Goal: Task Accomplishment & Management: Use online tool/utility

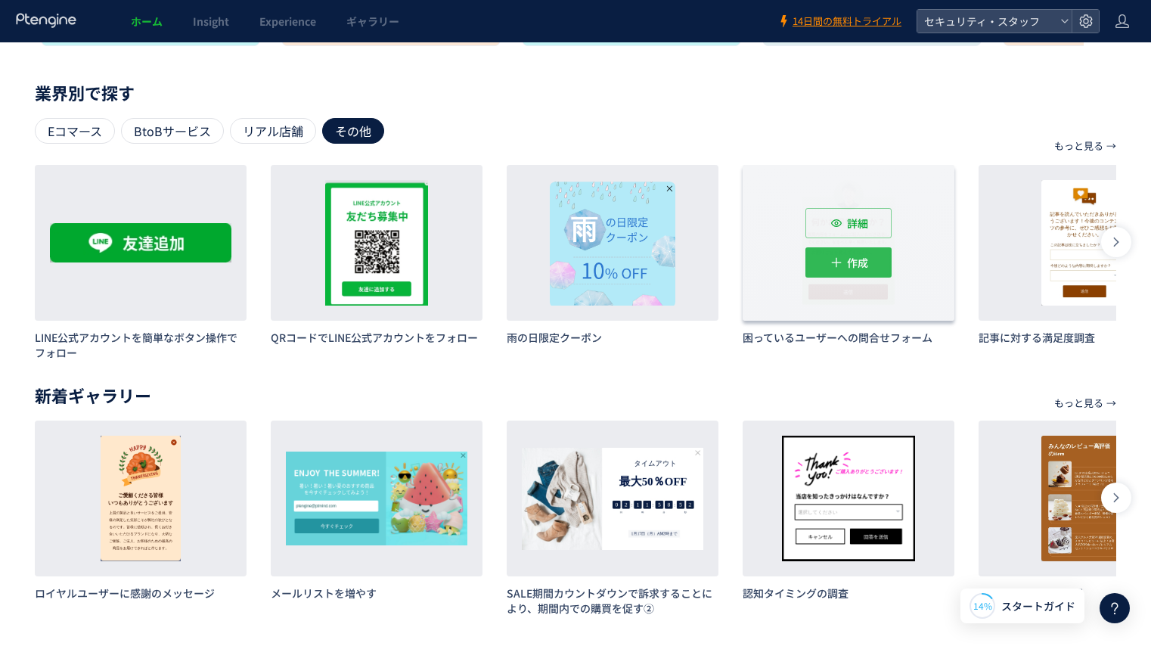
click at [846, 251] on button "作成" at bounding box center [849, 262] width 86 height 30
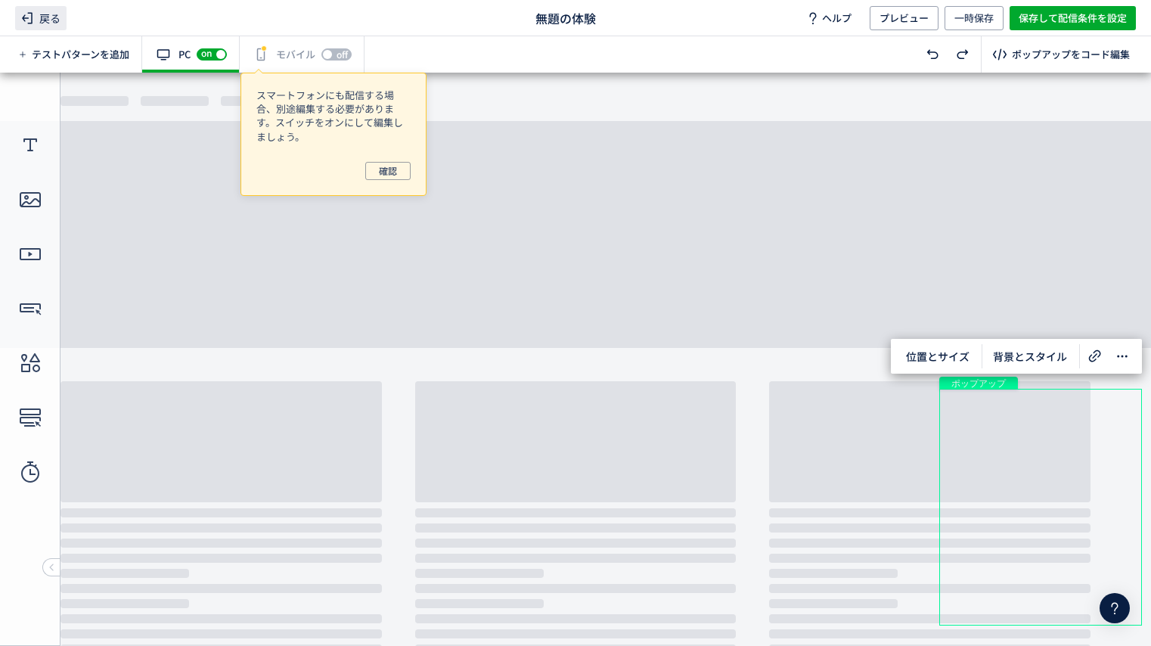
click at [45, 13] on span "戻る" at bounding box center [40, 18] width 51 height 24
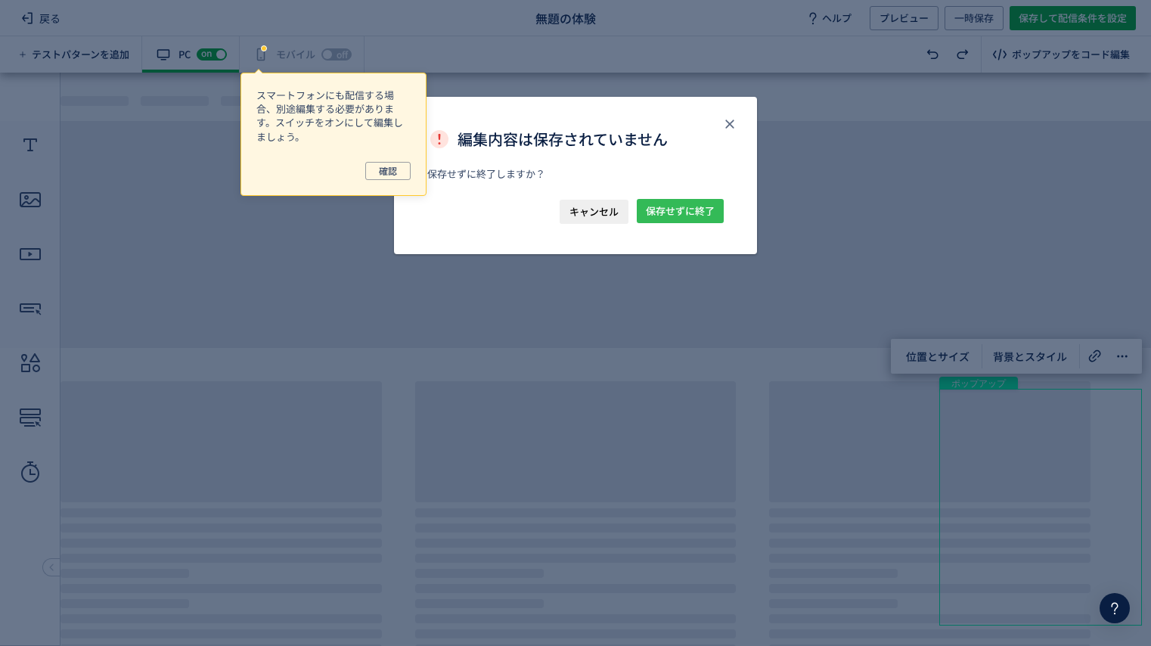
click at [660, 210] on span "保存せずに終了" at bounding box center [680, 211] width 69 height 24
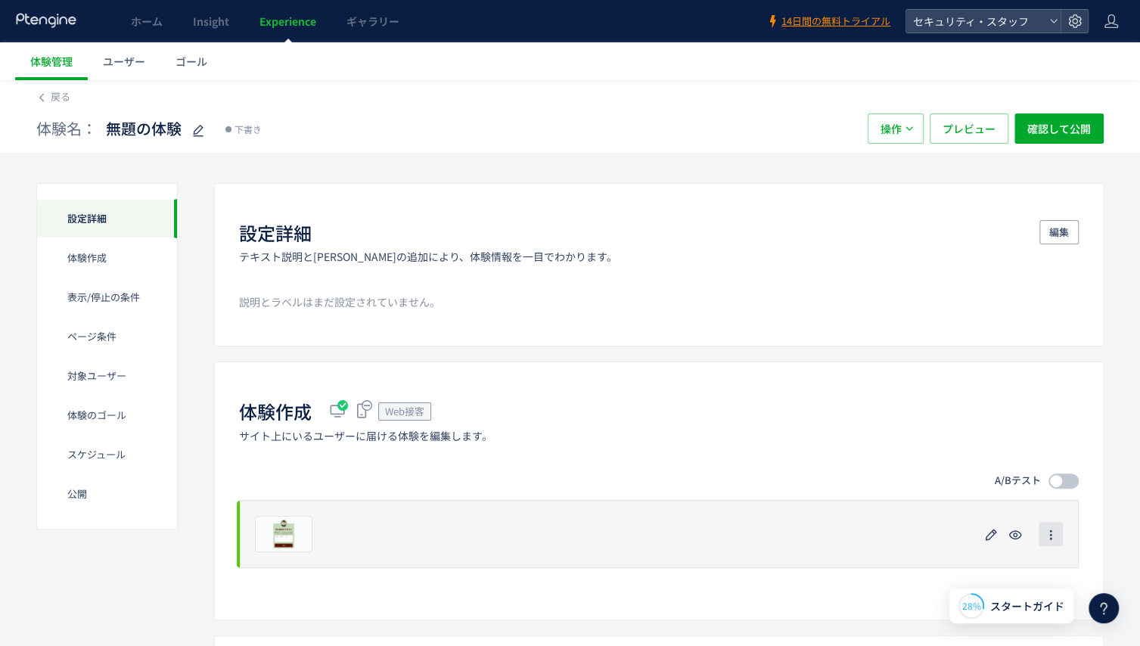
click at [1049, 536] on icon "button" at bounding box center [1051, 535] width 12 height 12
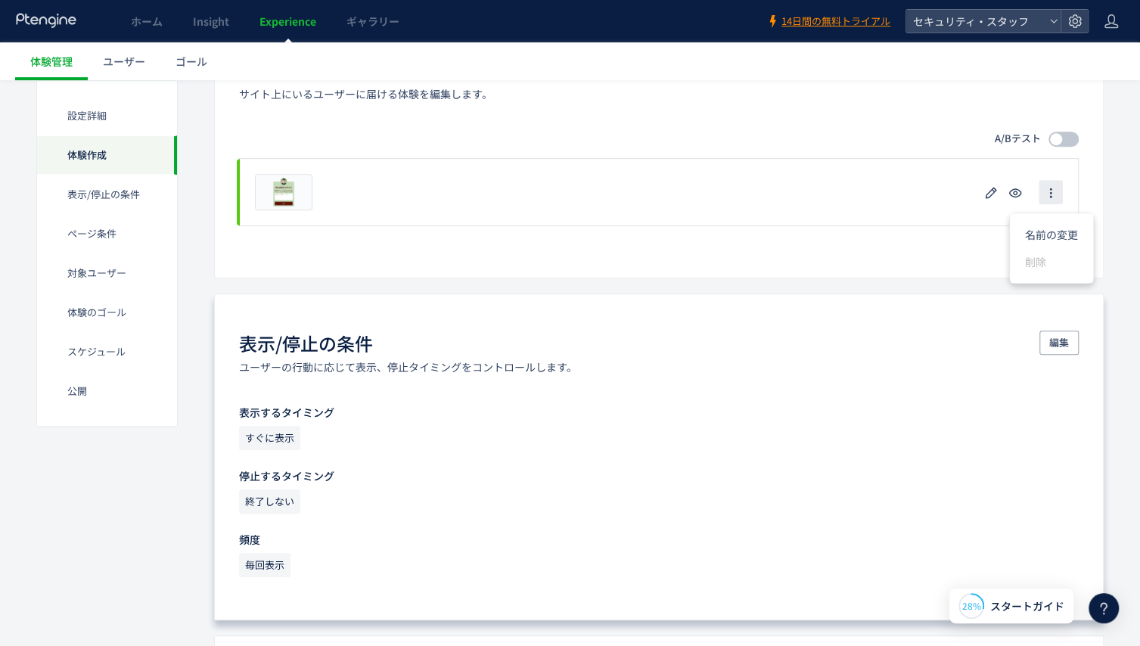
scroll to position [347, 0]
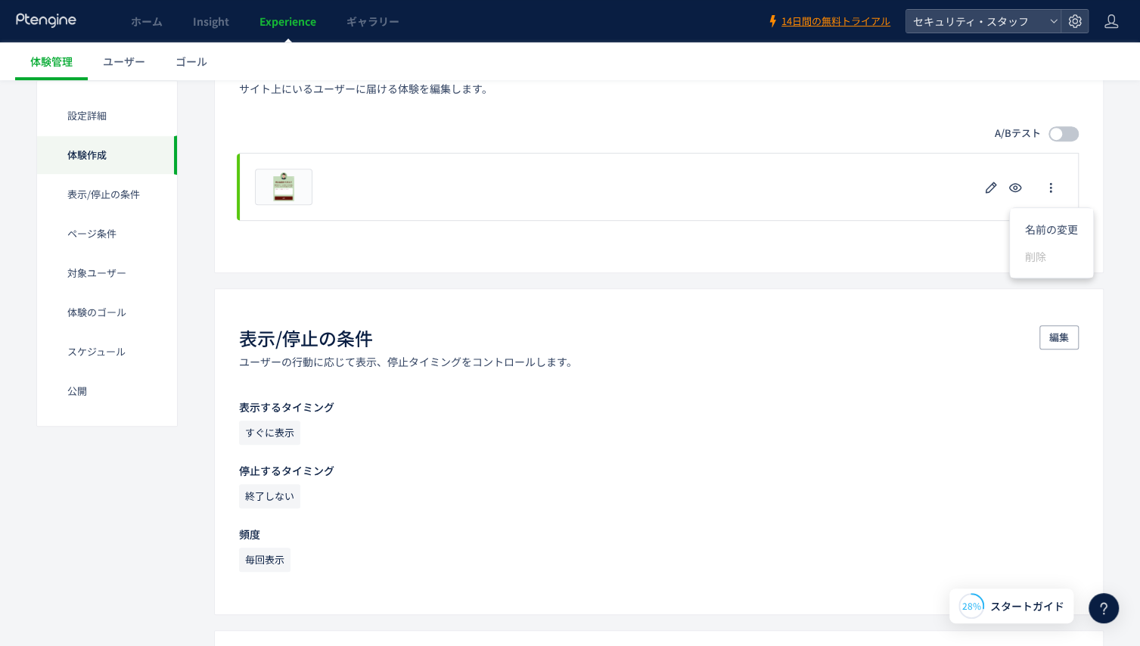
click at [759, 247] on div "体験作成 Web接客 サイト上にいるユーザーに届ける体験を編集します。 A/Bテスト プレビュー 削除の確認 キャンセル 削除 一時停止の確認 キャンセル 確…" at bounding box center [659, 143] width 890 height 258
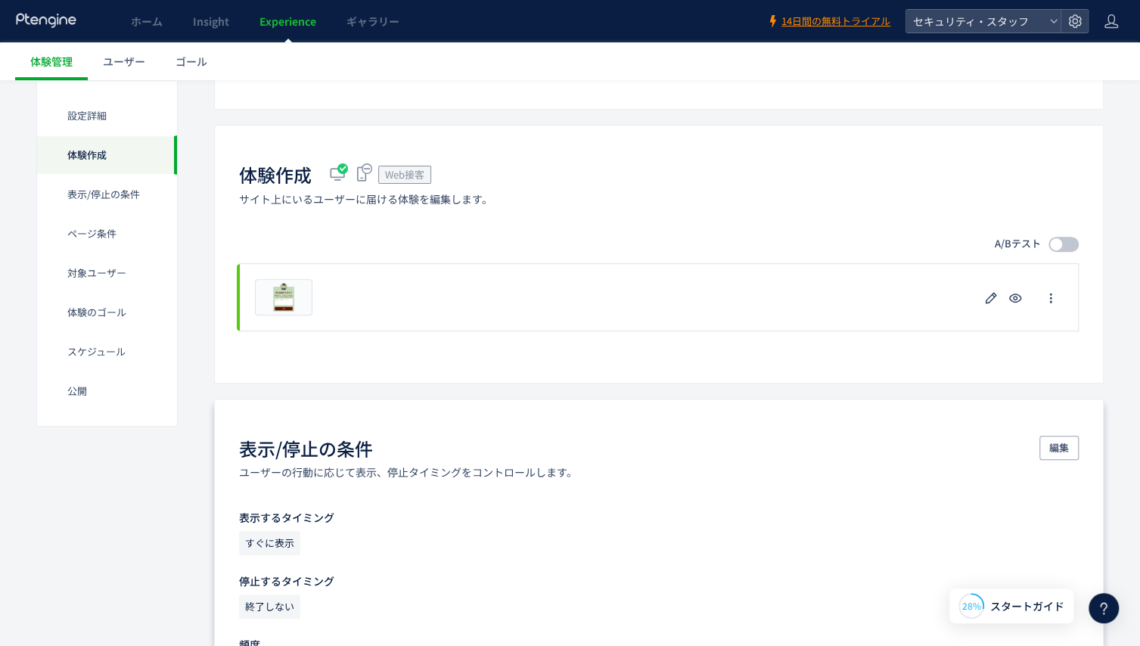
scroll to position [226, 0]
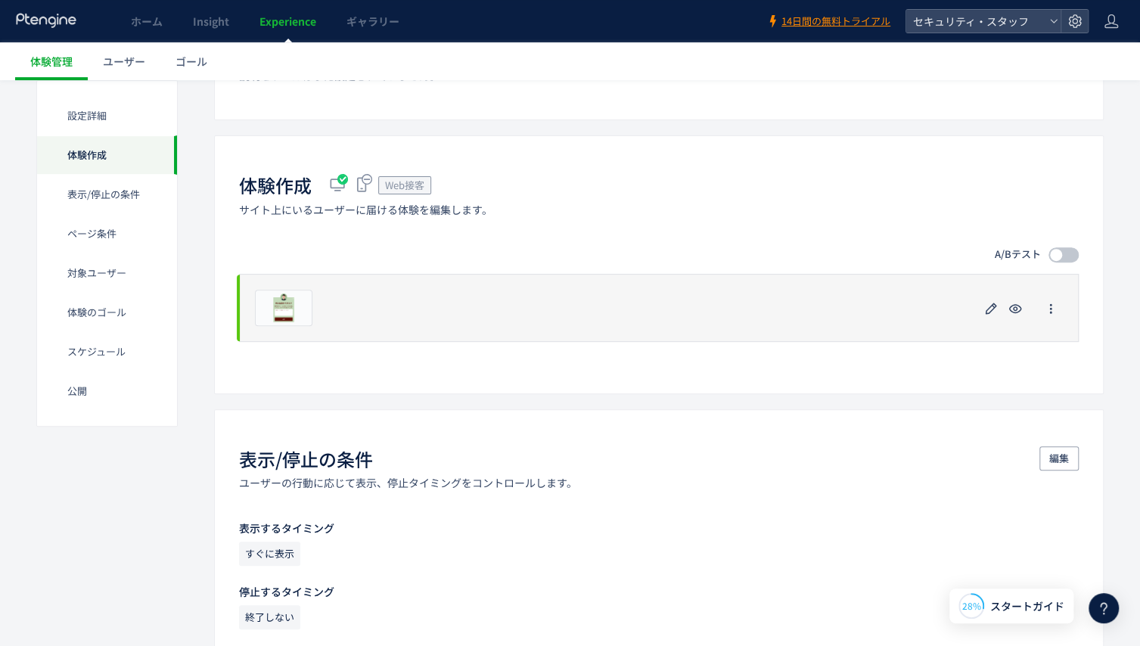
click at [361, 287] on div "プレビュー" at bounding box center [659, 308] width 840 height 68
click at [988, 303] on icon "button" at bounding box center [991, 309] width 18 height 18
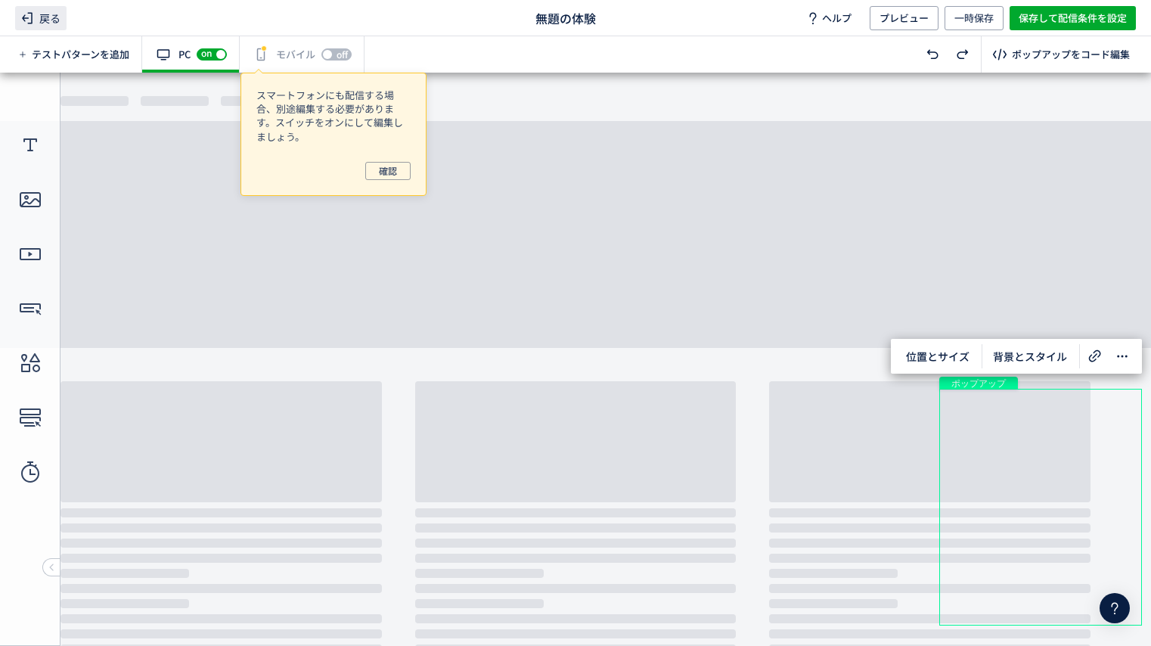
click at [21, 17] on icon at bounding box center [27, 18] width 18 height 18
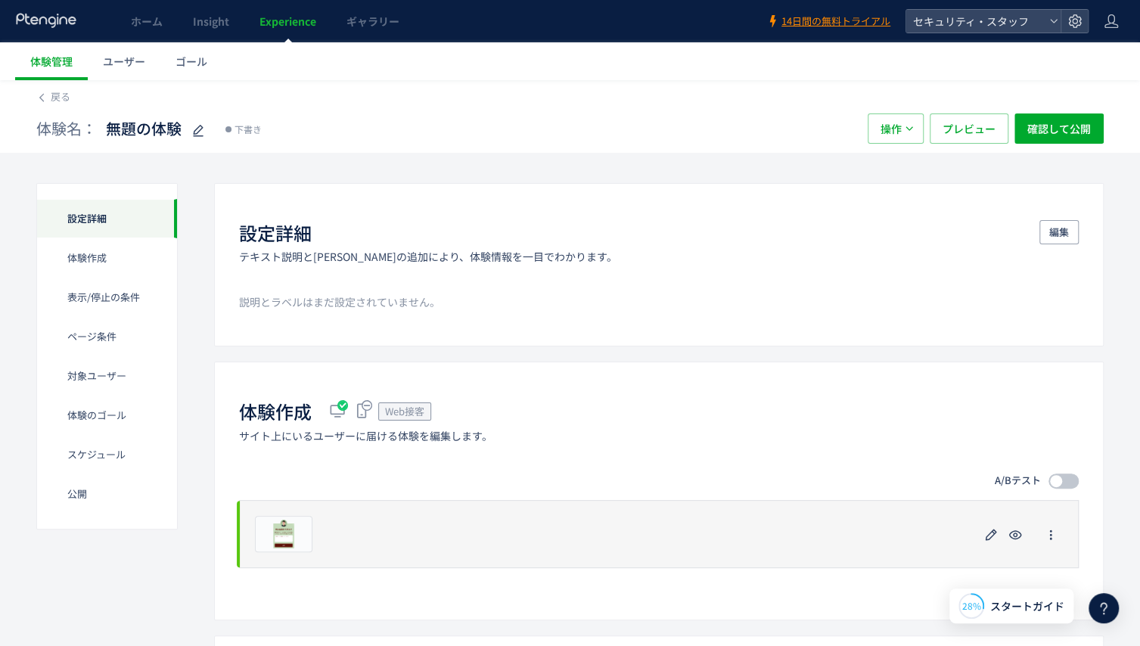
click at [1054, 545] on div at bounding box center [1051, 534] width 24 height 24
click at [1051, 540] on span "button" at bounding box center [1051, 534] width 12 height 24
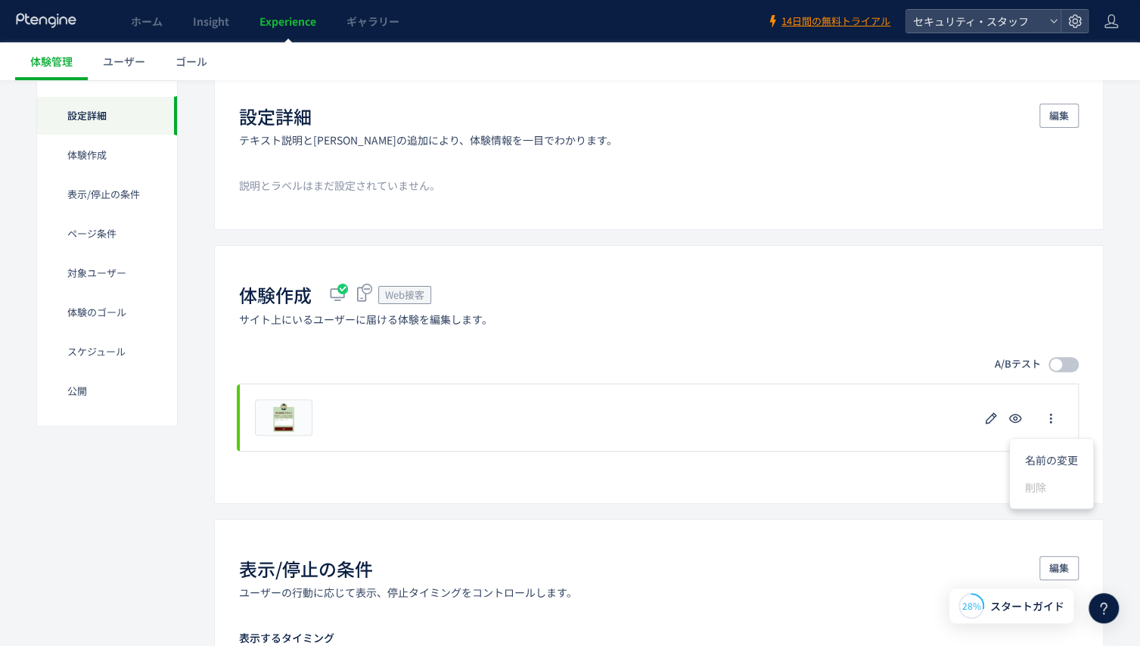
click at [1037, 497] on li "削除" at bounding box center [1051, 487] width 83 height 27
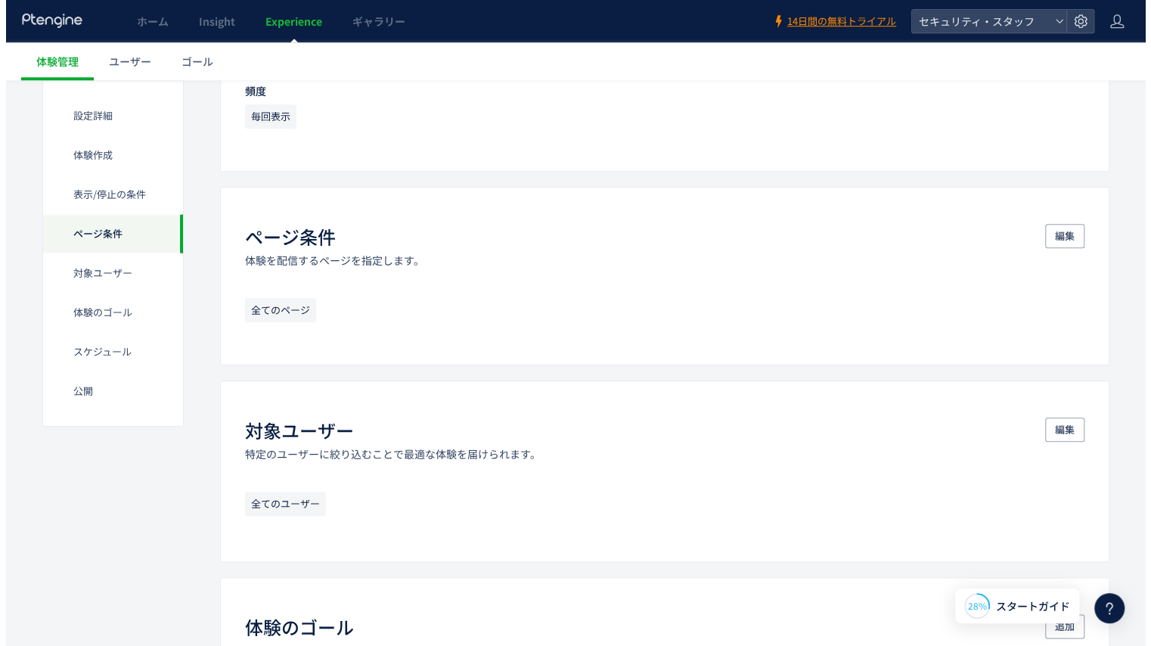
scroll to position [790, 0]
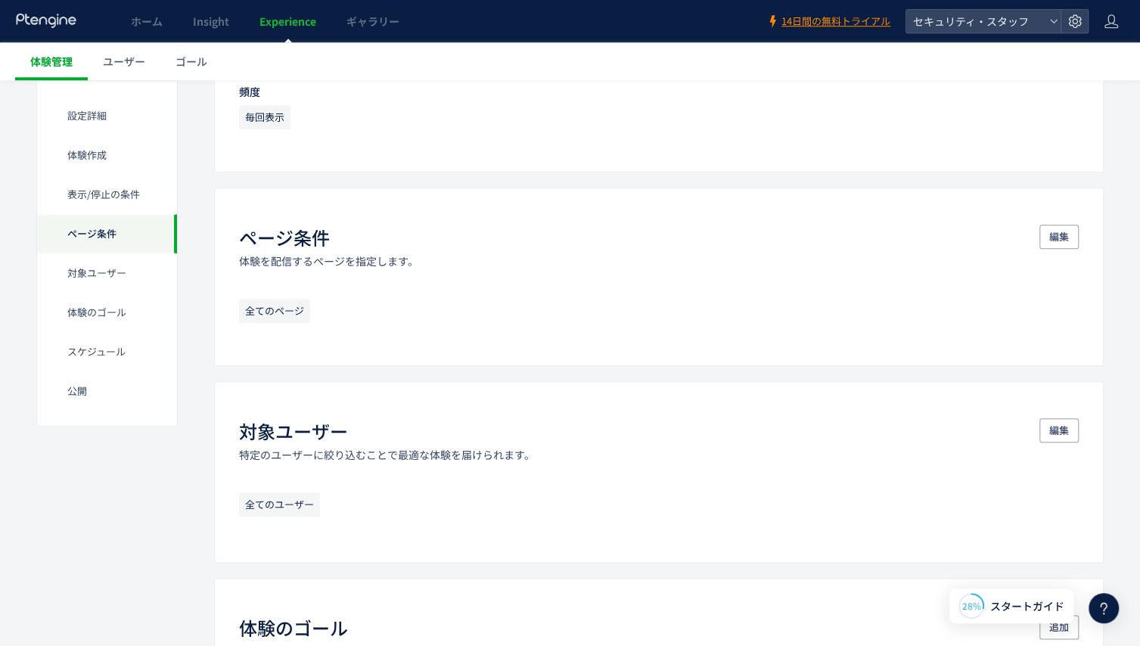
click at [35, 61] on span "体験管理" at bounding box center [51, 61] width 42 height 15
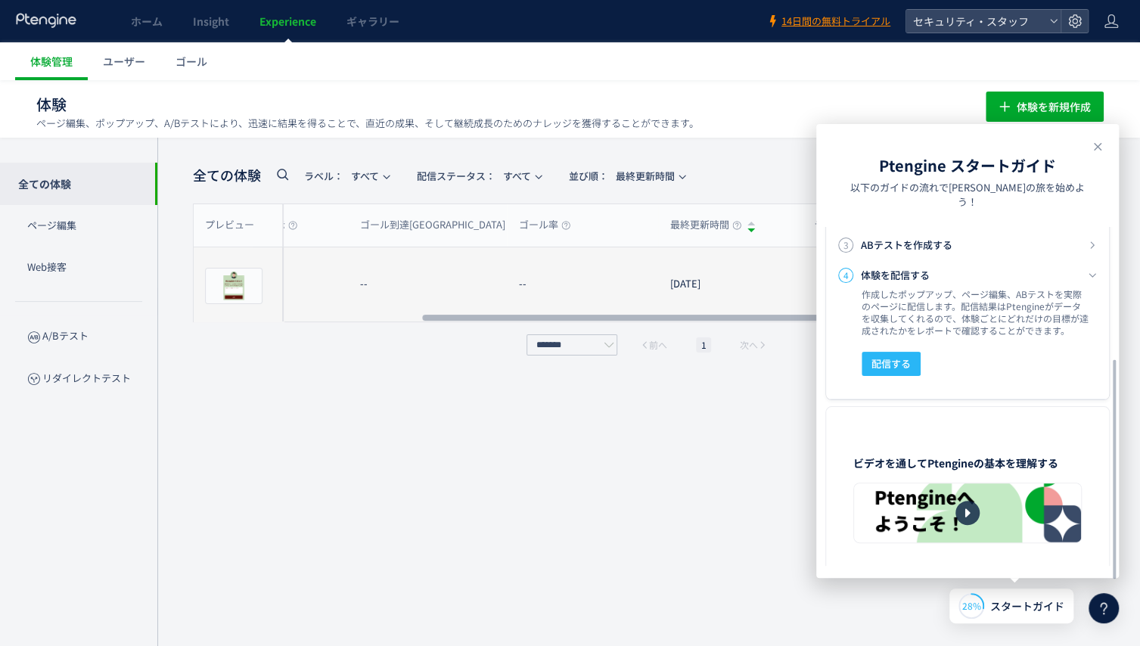
scroll to position [0, 573]
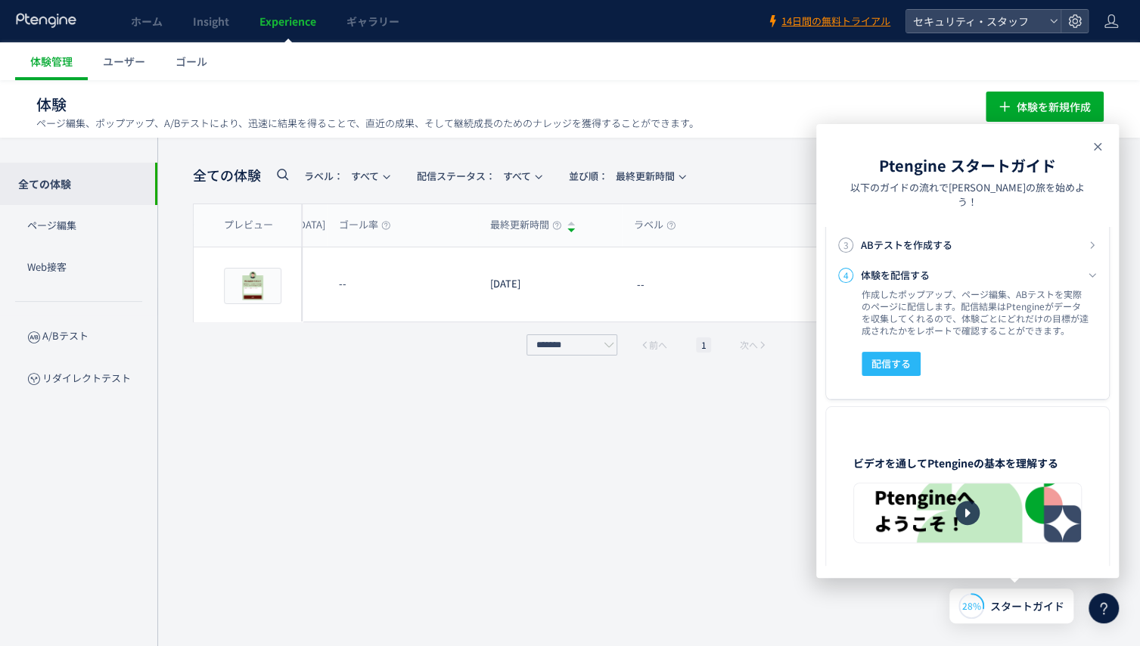
click at [1096, 147] on use at bounding box center [1098, 147] width 8 height 8
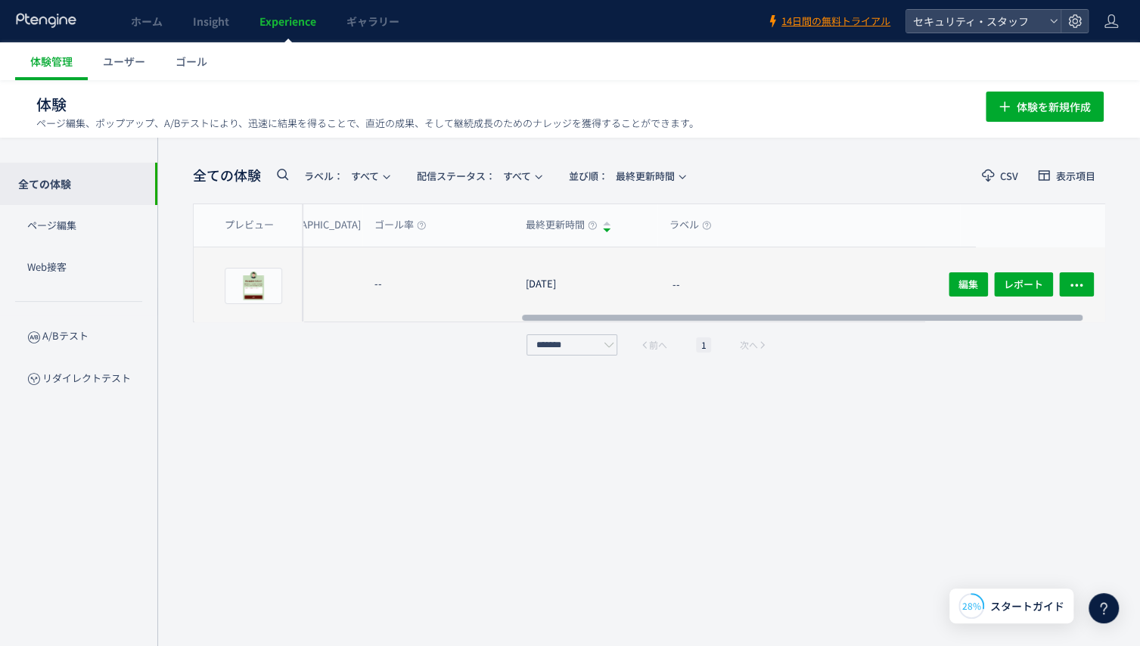
scroll to position [0, 539]
click at [1064, 276] on button "button" at bounding box center [1075, 284] width 35 height 24
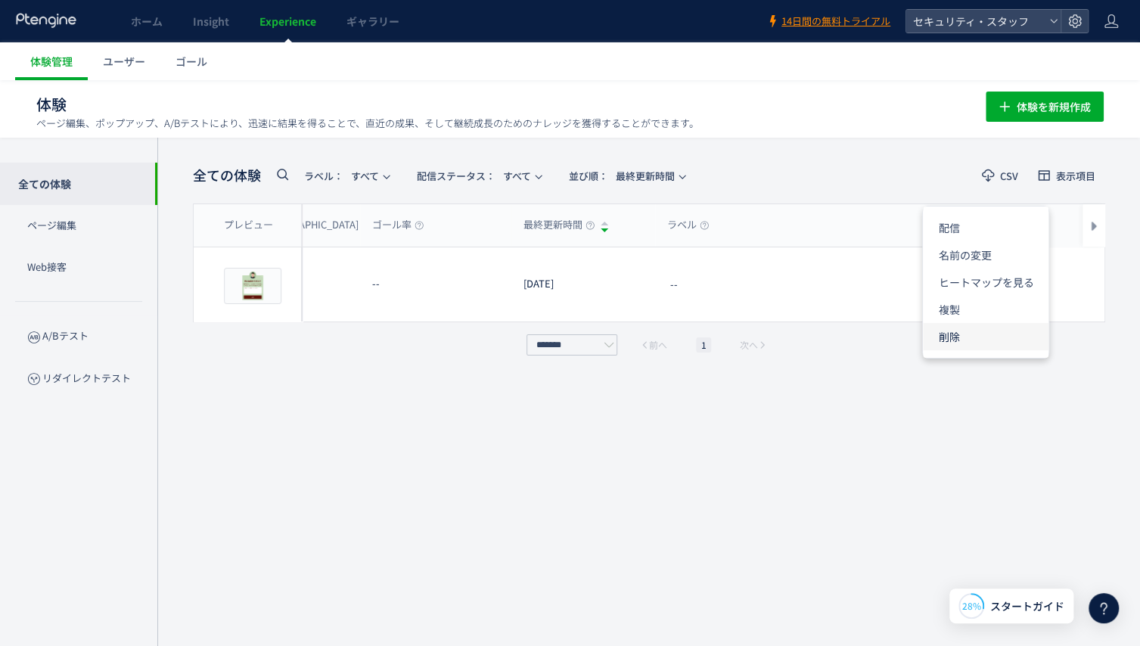
click at [1002, 331] on li "削除" at bounding box center [986, 336] width 126 height 27
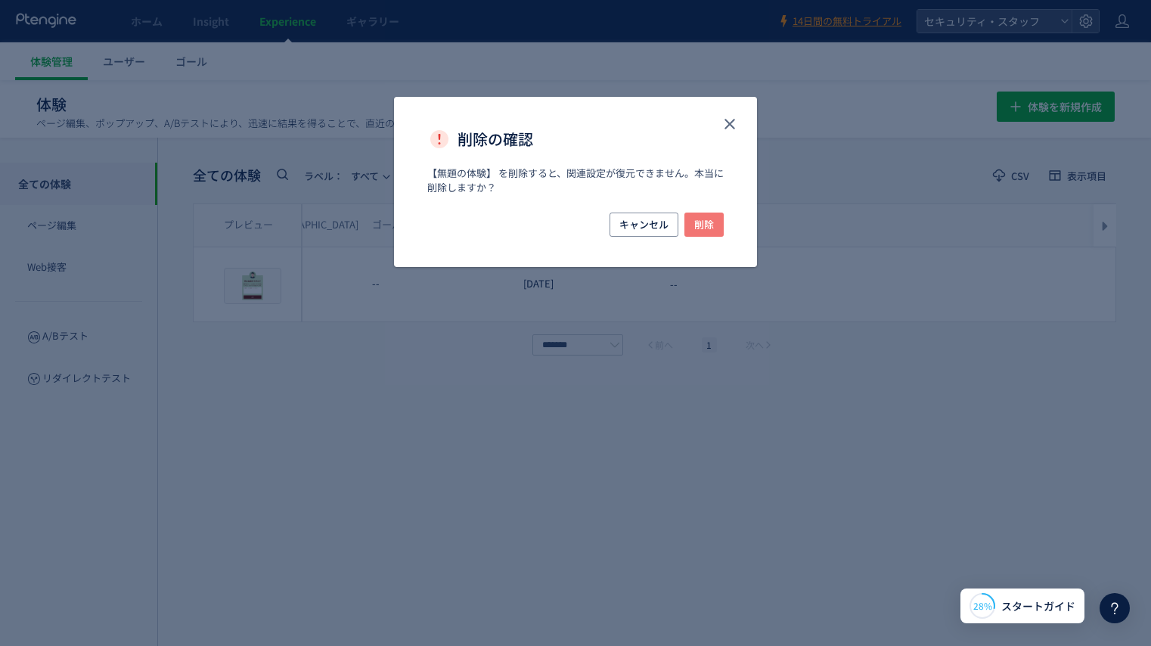
click at [703, 219] on span "削除" at bounding box center [704, 225] width 20 height 24
